Goal: Find specific page/section: Find specific page/section

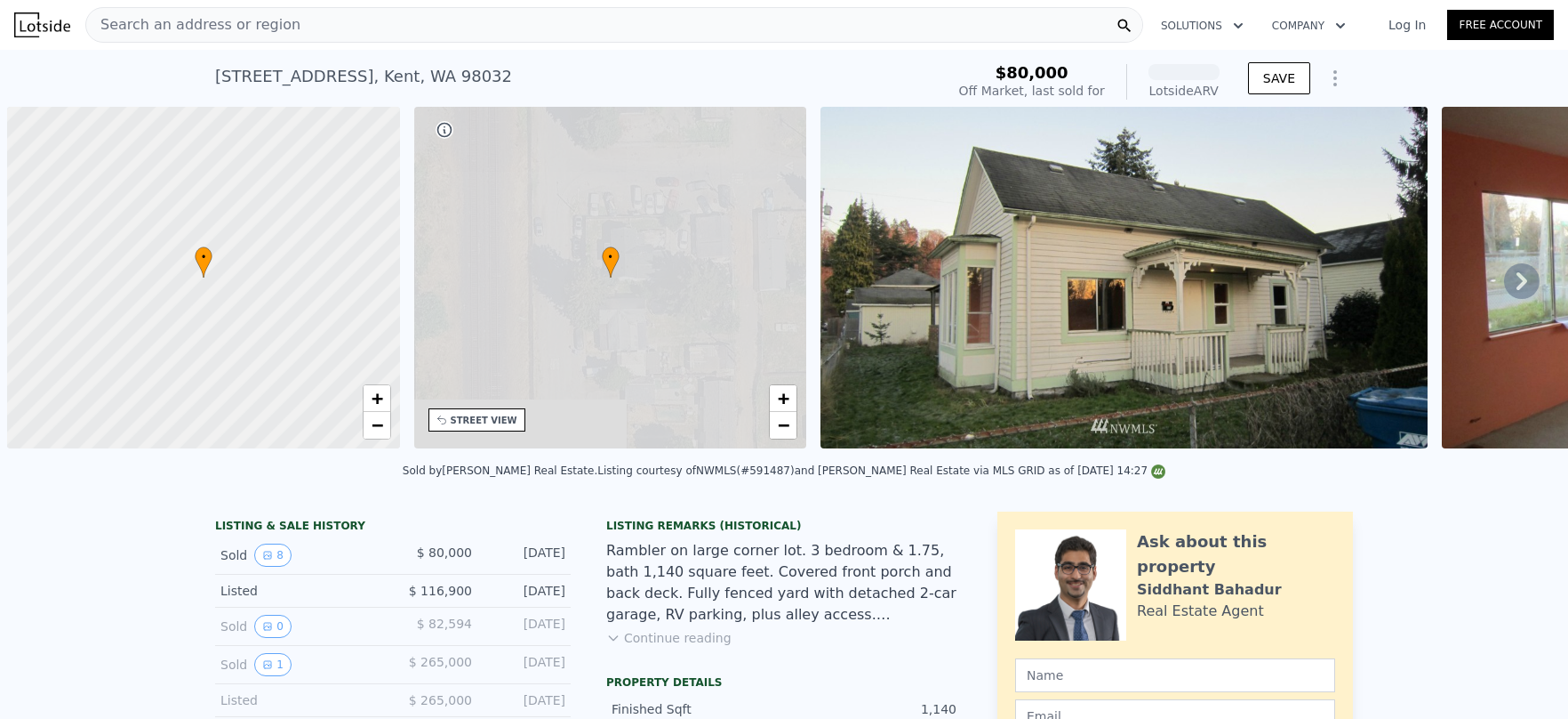
scroll to position [0, 7]
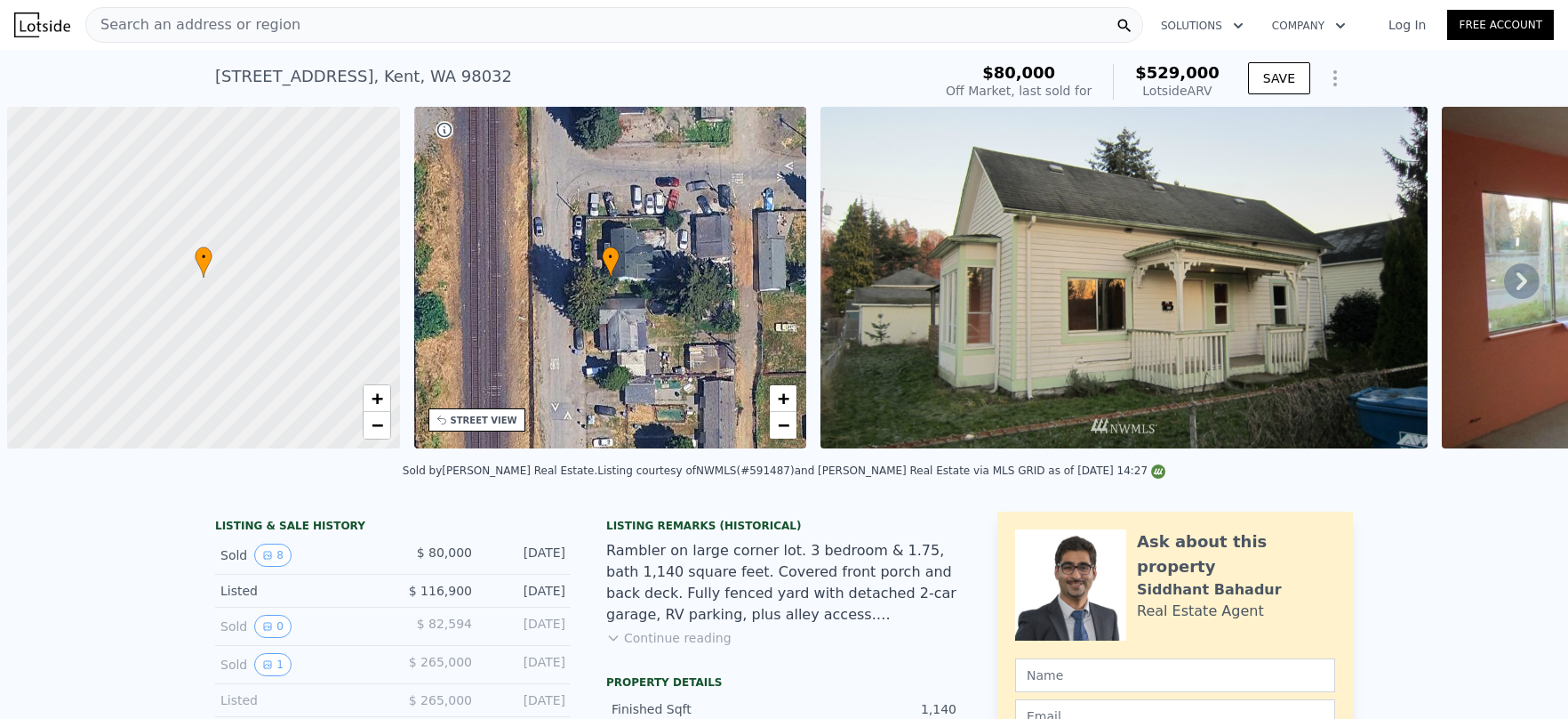
scroll to position [0, 7]
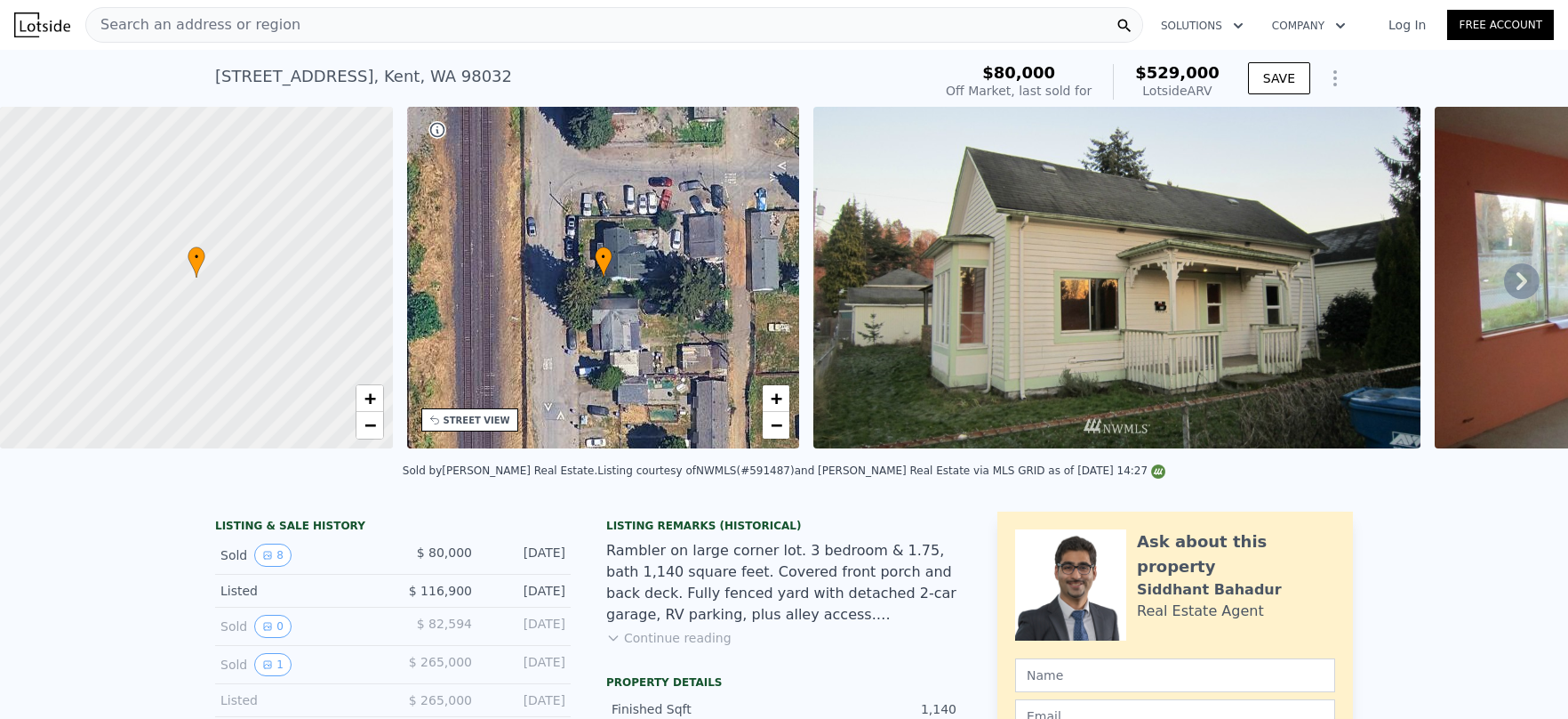
click at [360, 27] on div "Search an address or region" at bounding box center [614, 25] width 1058 height 35
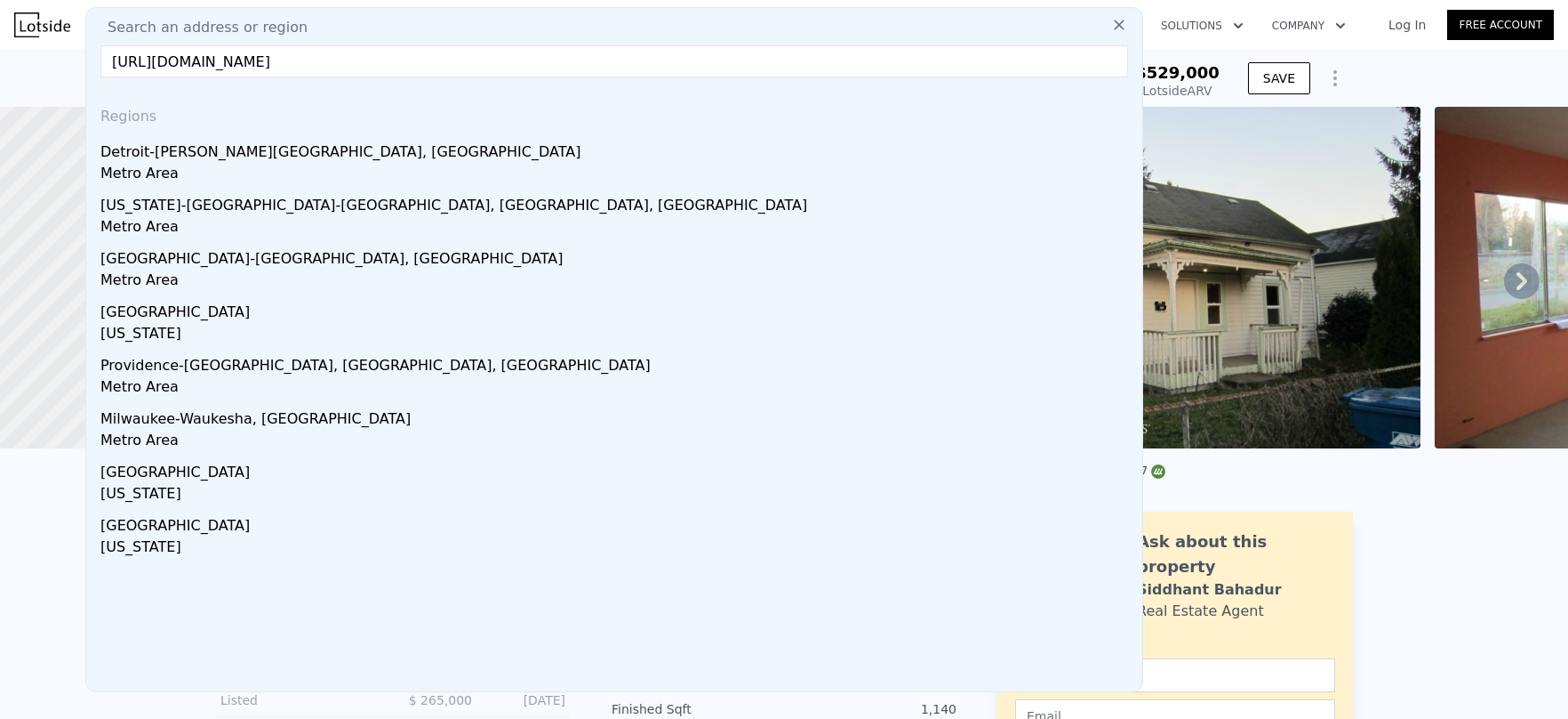
click at [336, 68] on input "https://app.lotside.com/proformas/address/604-Railroad-Ave-S,-Kent,-WA-98032" at bounding box center [614, 62] width 1028 height 32
paste input "29608 Military Rd S, Federal Way, WA 98003"
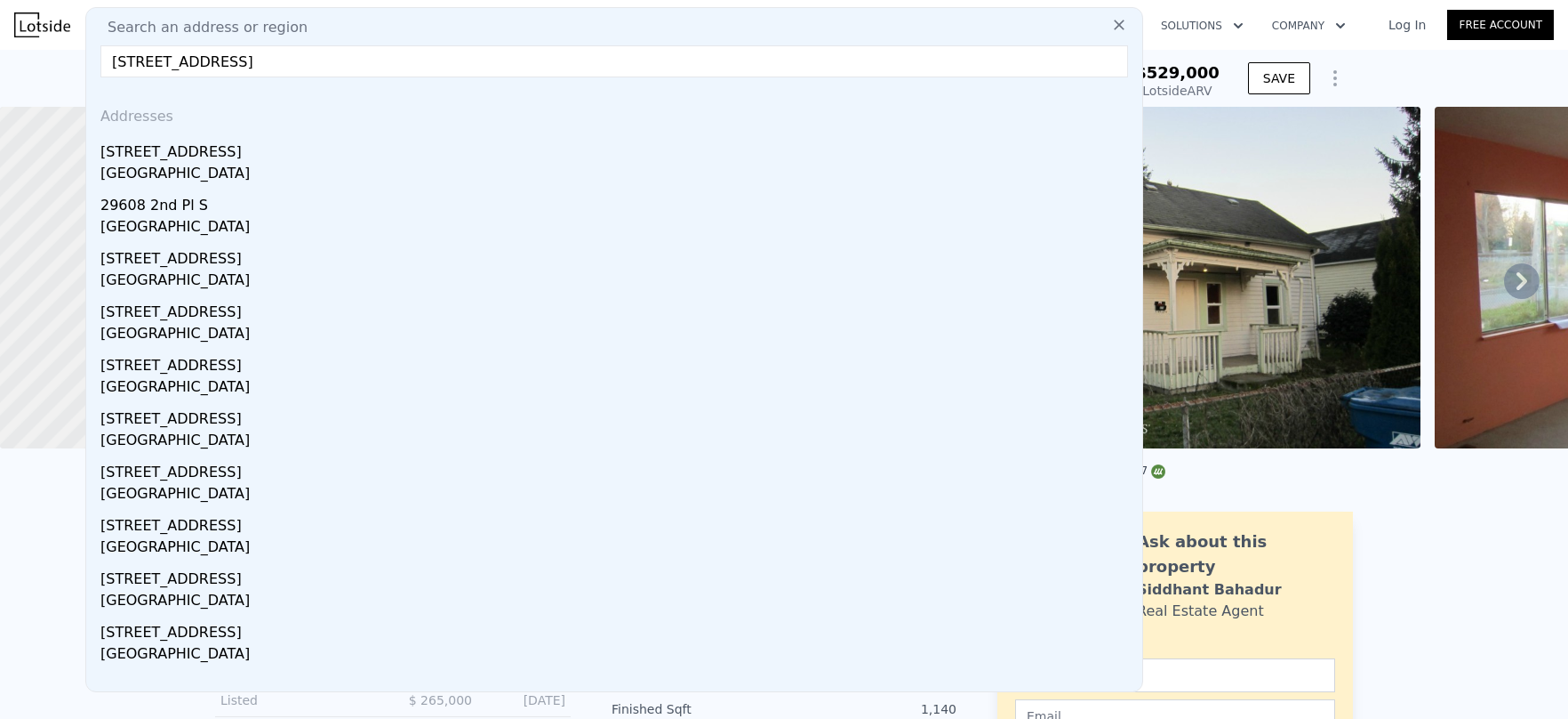
type input "29608 Military Rd S, Federal Way, WA 98003"
click at [216, 158] on div "29608 Military Rd S" at bounding box center [618, 148] width 1035 height 28
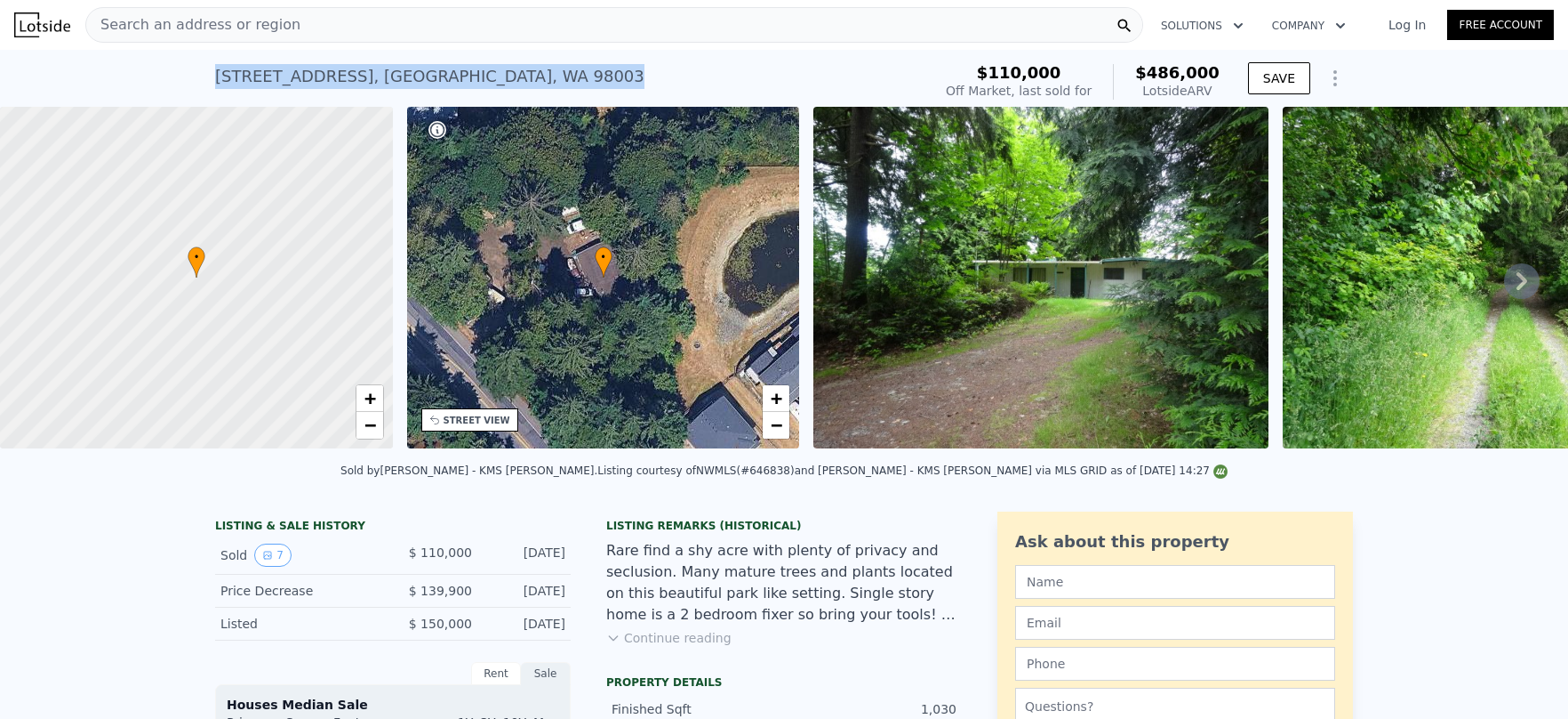
drag, startPoint x: 387, startPoint y: 85, endPoint x: 203, endPoint y: 85, distance: 184.0
click at [203, 85] on div "29608 Military Rd S , King County , WA 98003 Sold Nov 2014 for $110k (~ARV $486…" at bounding box center [784, 78] width 1568 height 57
copy div "29608 Military Rd S , King County , WA 98003"
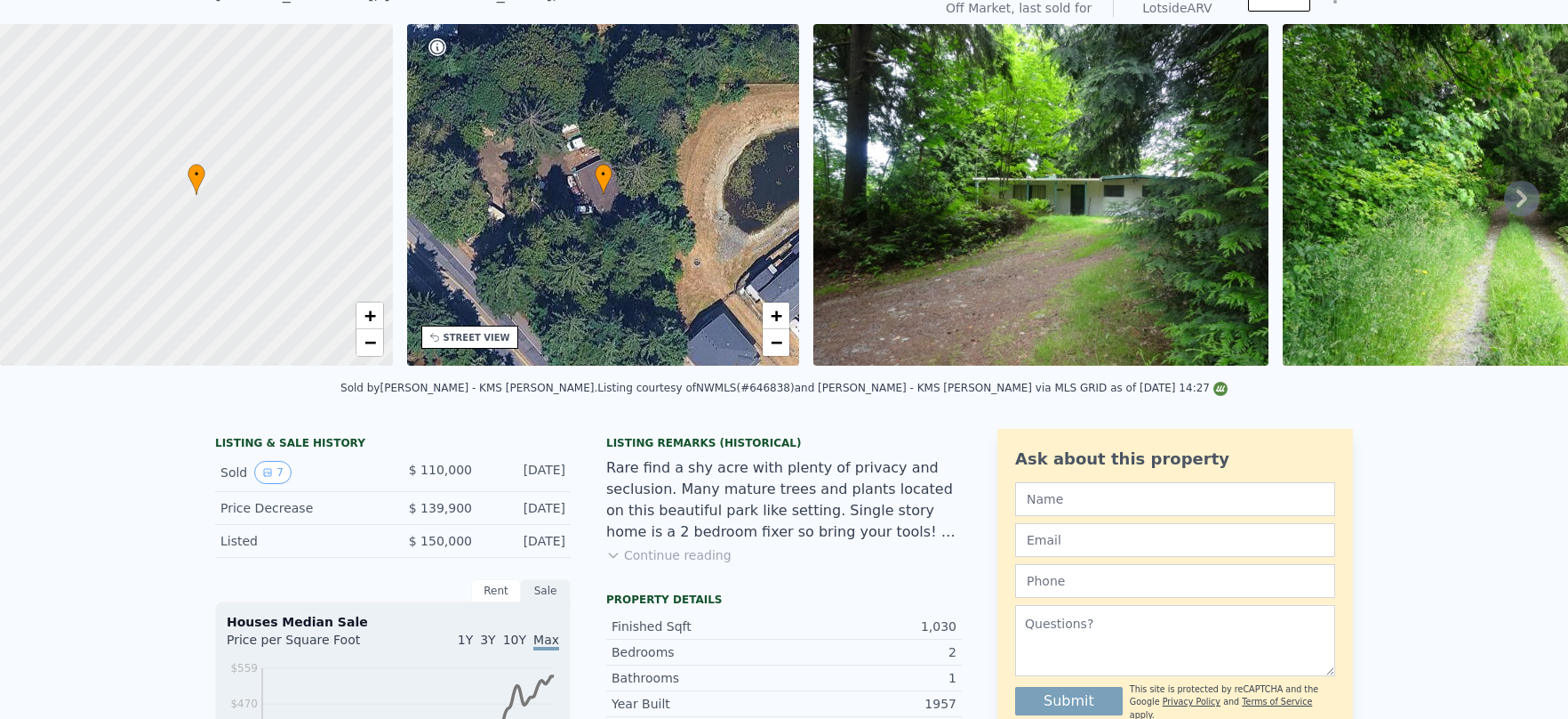
scroll to position [6, 0]
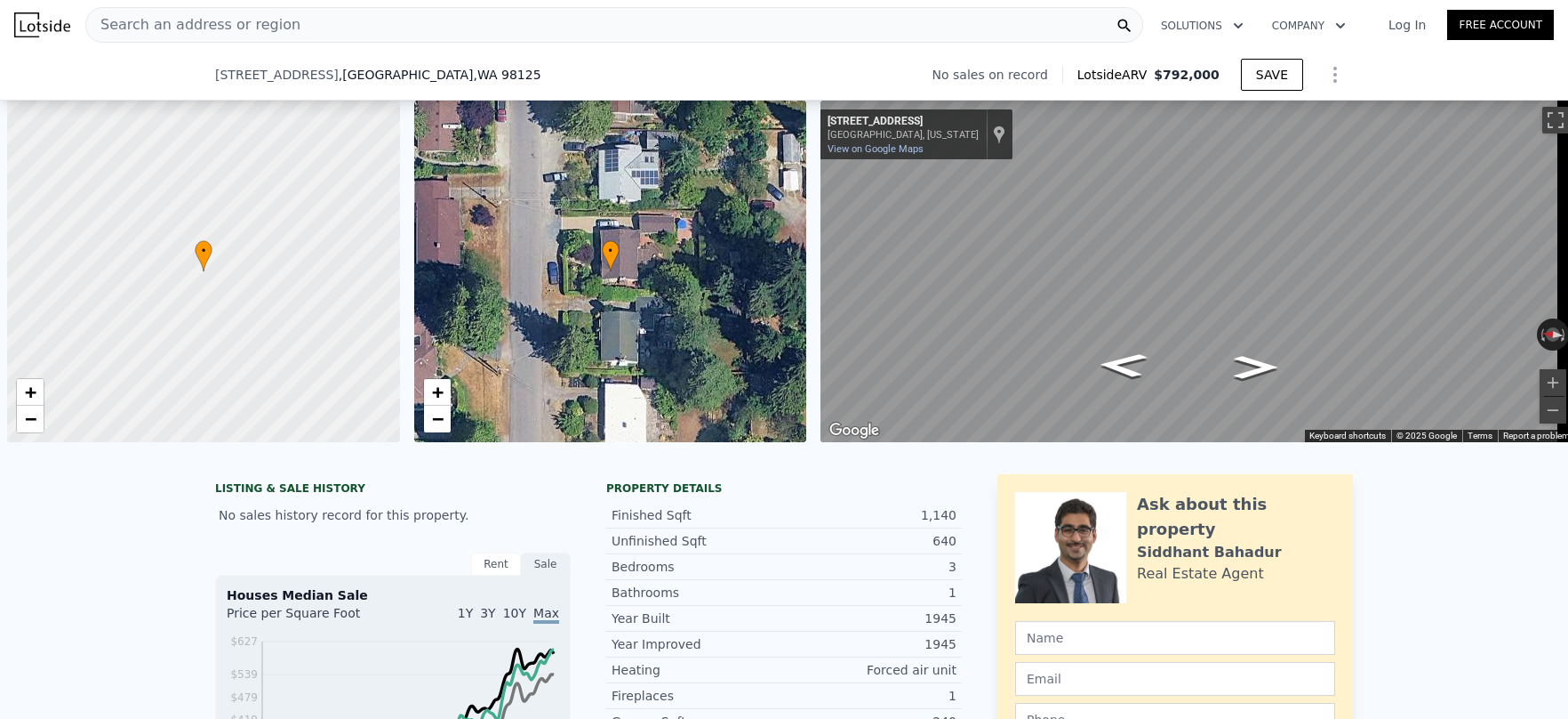
scroll to position [0, 7]
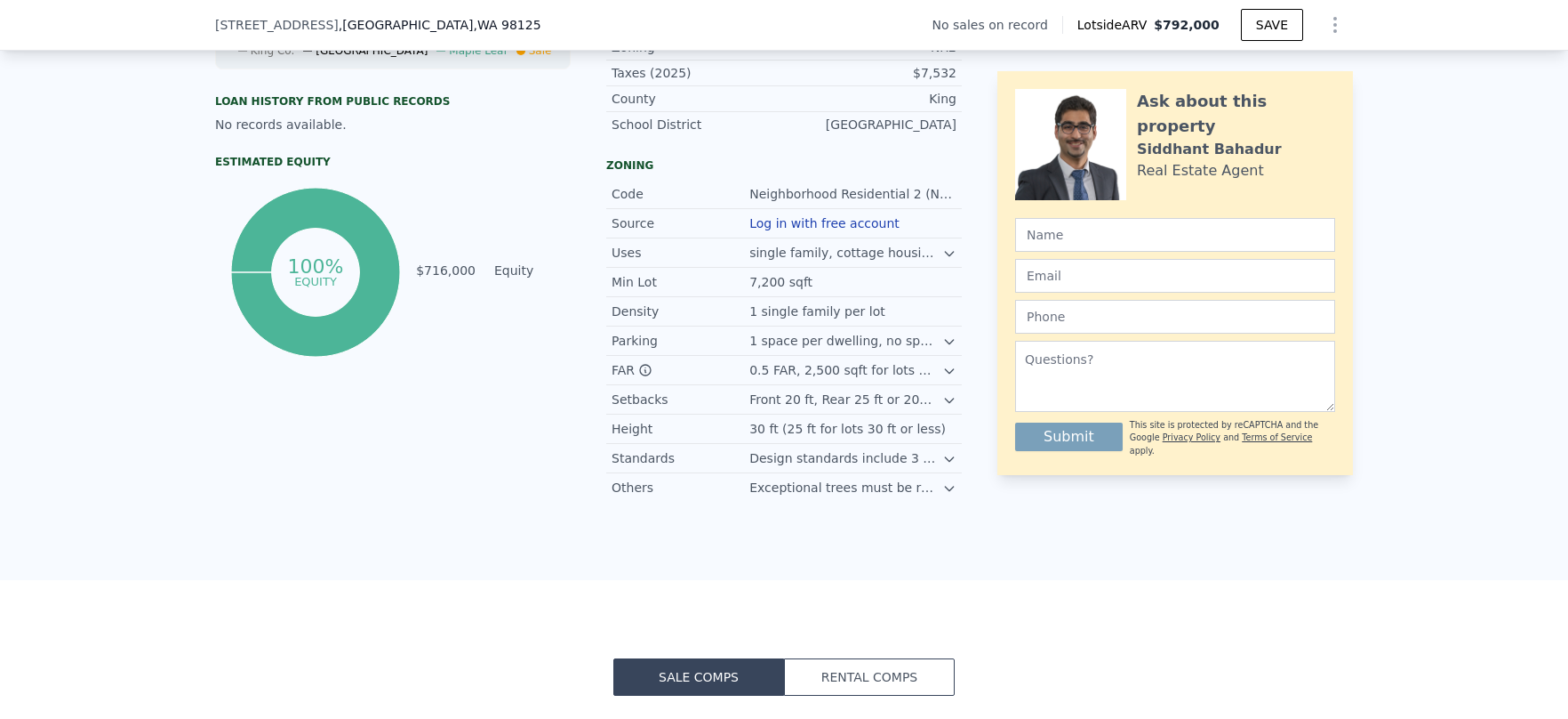
click at [422, 23] on div "10734 14th Ave NE , Seattle , WA 98125" at bounding box center [385, 24] width 341 height 18
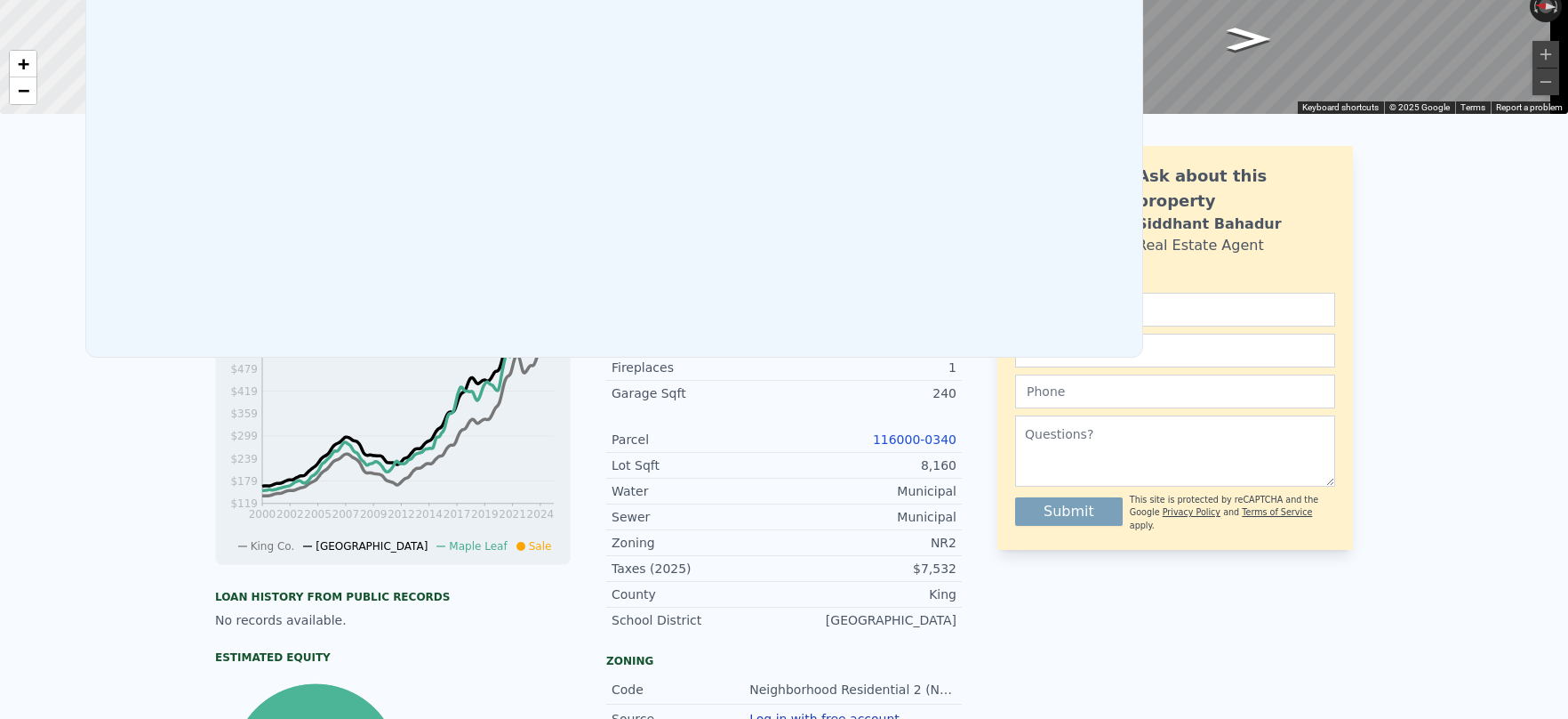
scroll to position [0, 0]
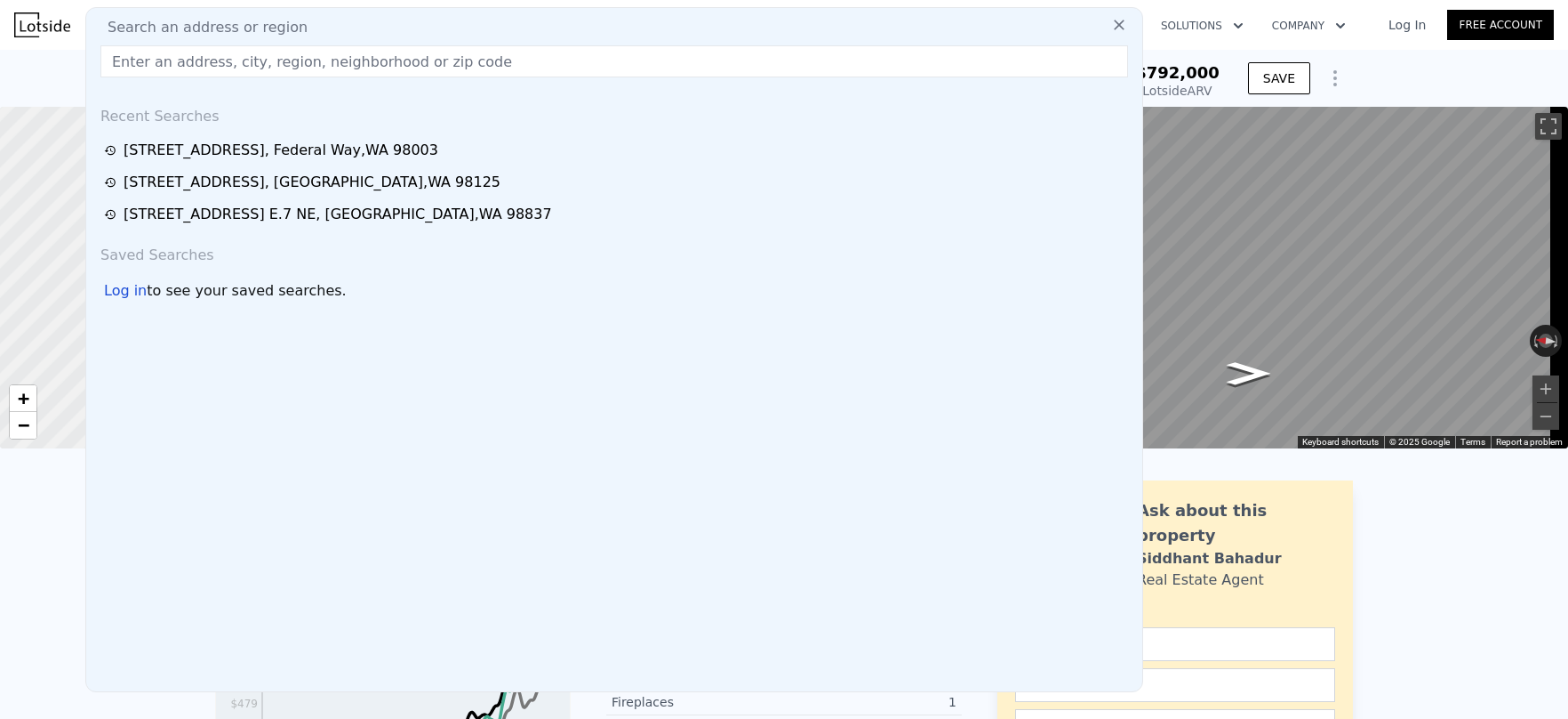
click at [325, 67] on input "text" at bounding box center [614, 62] width 1028 height 32
paste input "6132 Thorn St, San Diego, CA 92115"
type input "6132 Thorn St, San Diego, CA 92115"
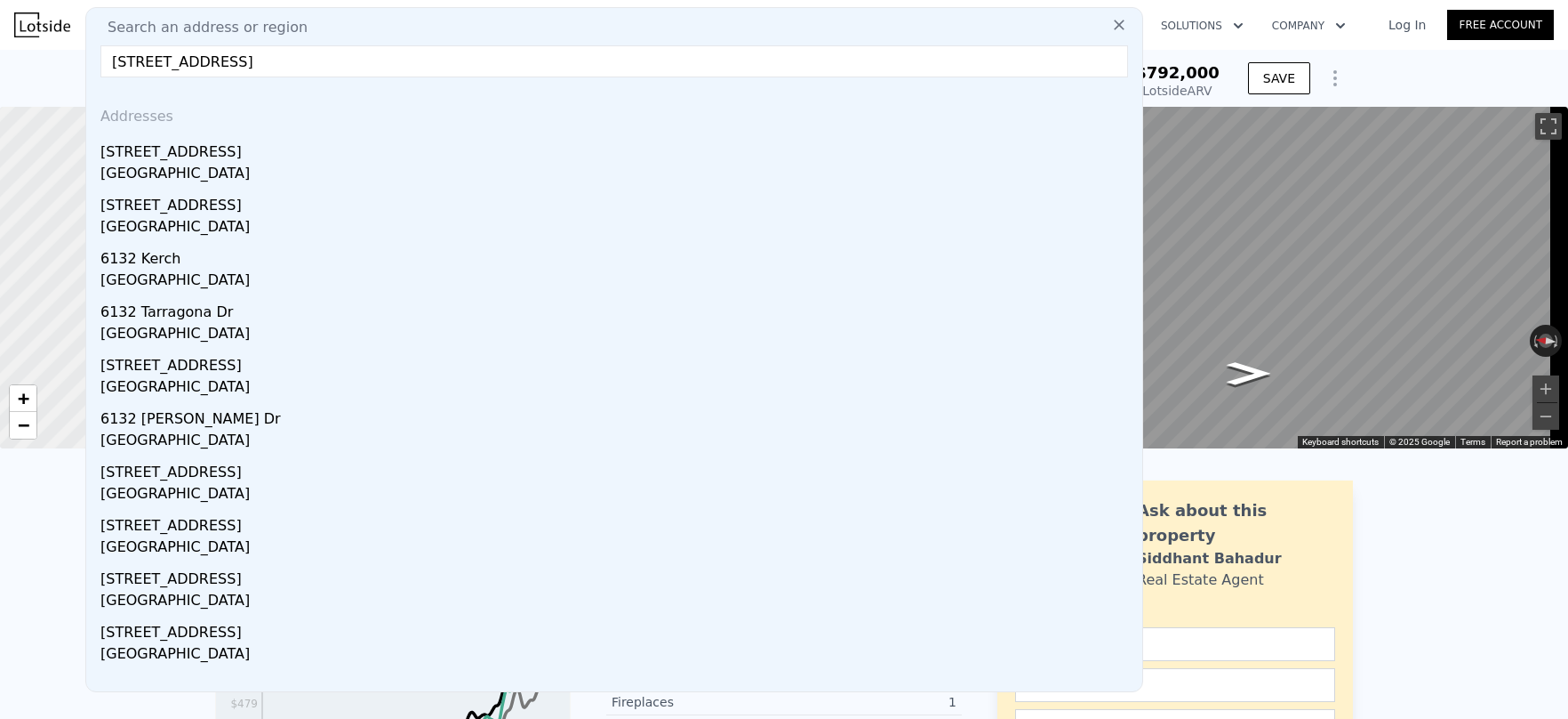
click at [231, 161] on div "6132 Thorn St" at bounding box center [618, 148] width 1035 height 28
